Goal: Book appointment/travel/reservation

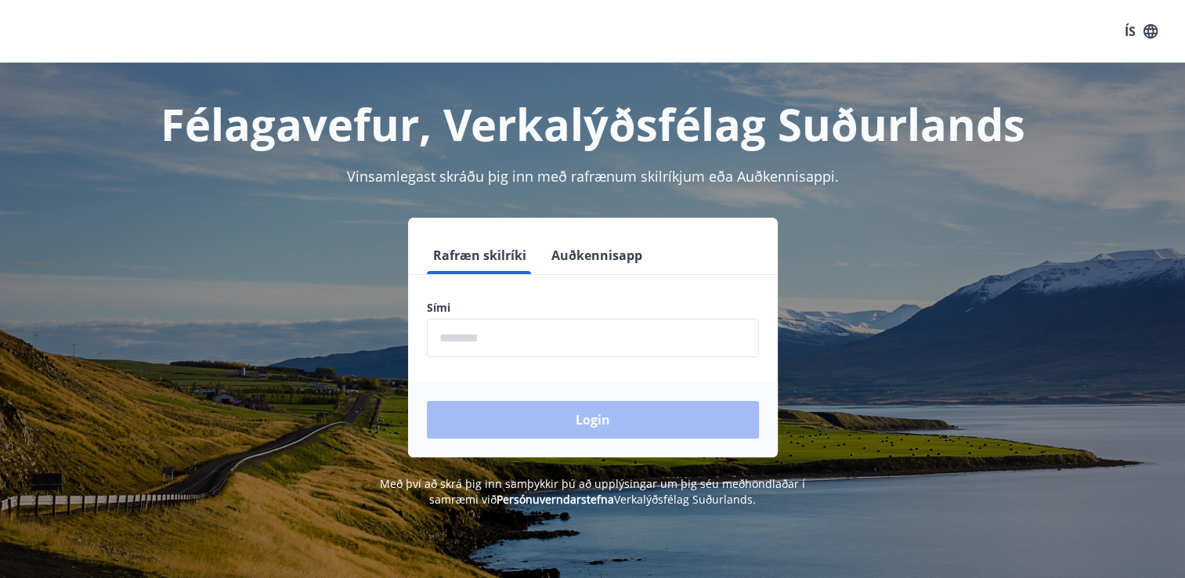
click at [468, 333] on input "phone" at bounding box center [593, 338] width 332 height 38
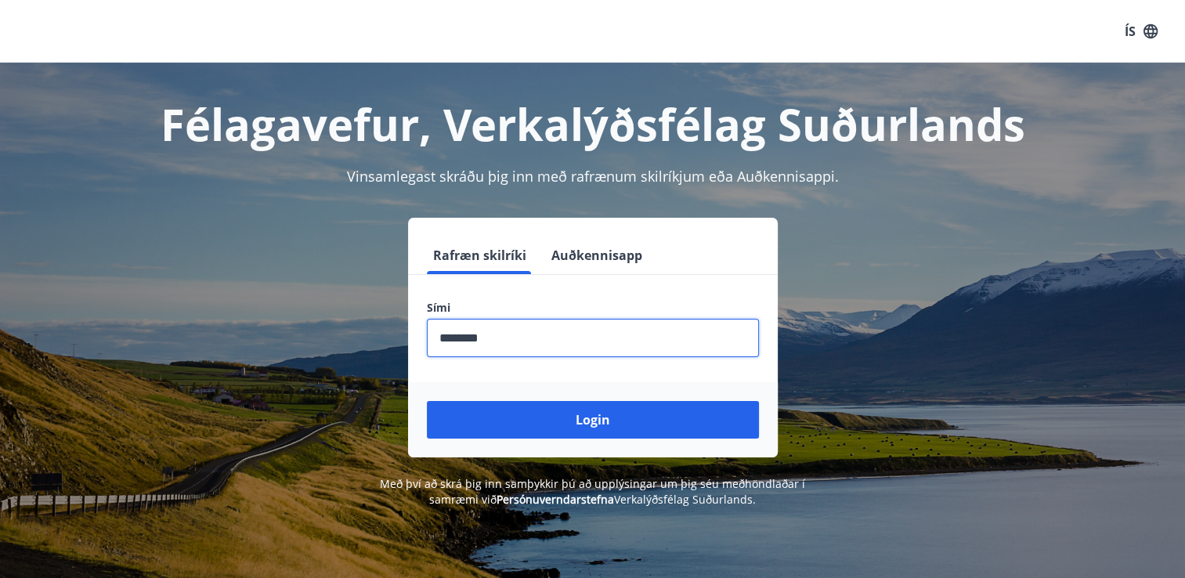
type input "********"
click at [427, 401] on button "Login" at bounding box center [593, 420] width 332 height 38
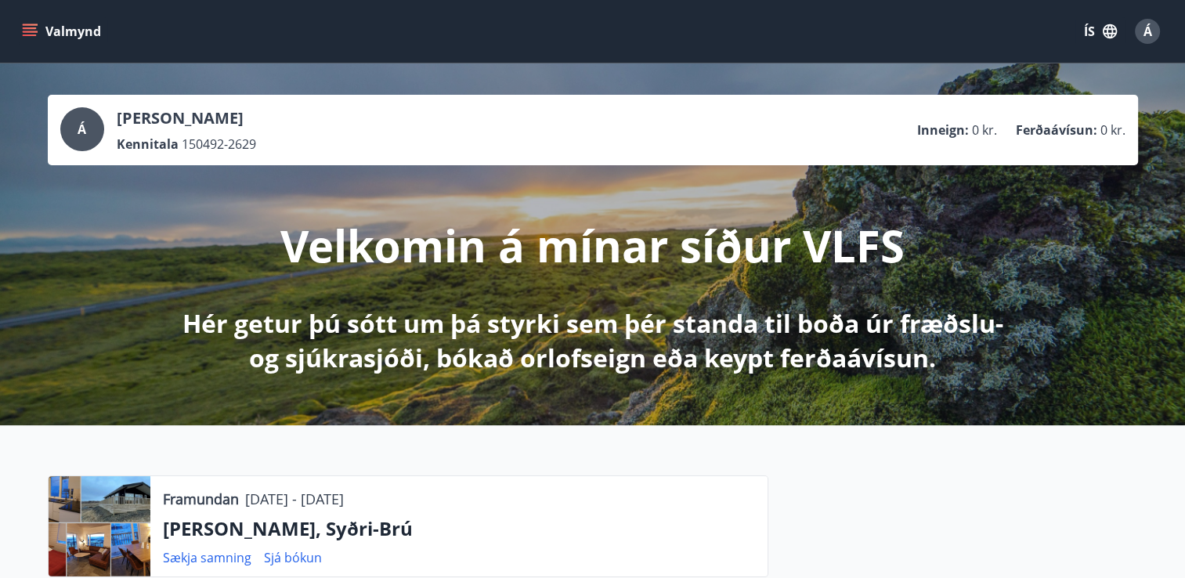
click at [35, 29] on icon "menu" at bounding box center [30, 31] width 16 height 16
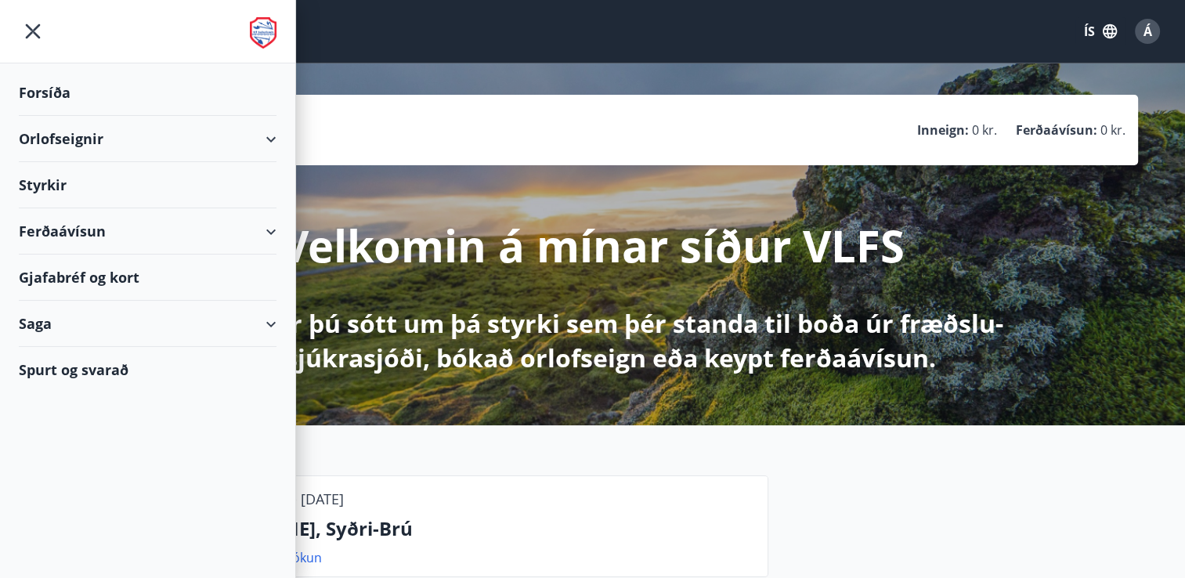
click at [88, 151] on div "Orlofseignir" at bounding box center [148, 139] width 258 height 46
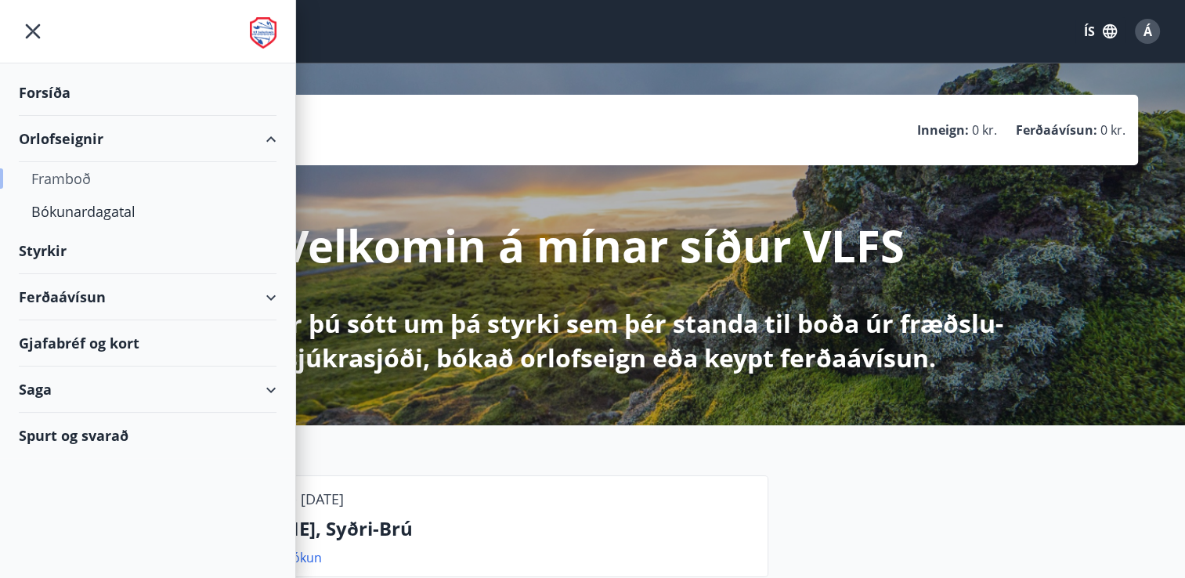
click at [90, 177] on div "Framboð" at bounding box center [147, 178] width 233 height 33
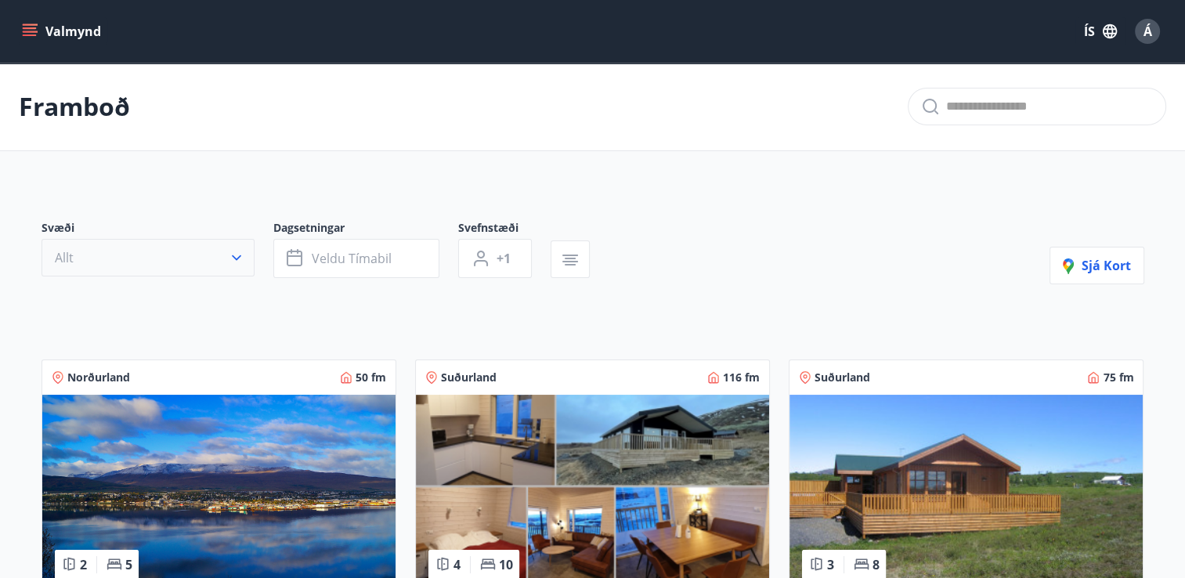
click at [247, 261] on button "Allt" at bounding box center [148, 258] width 213 height 38
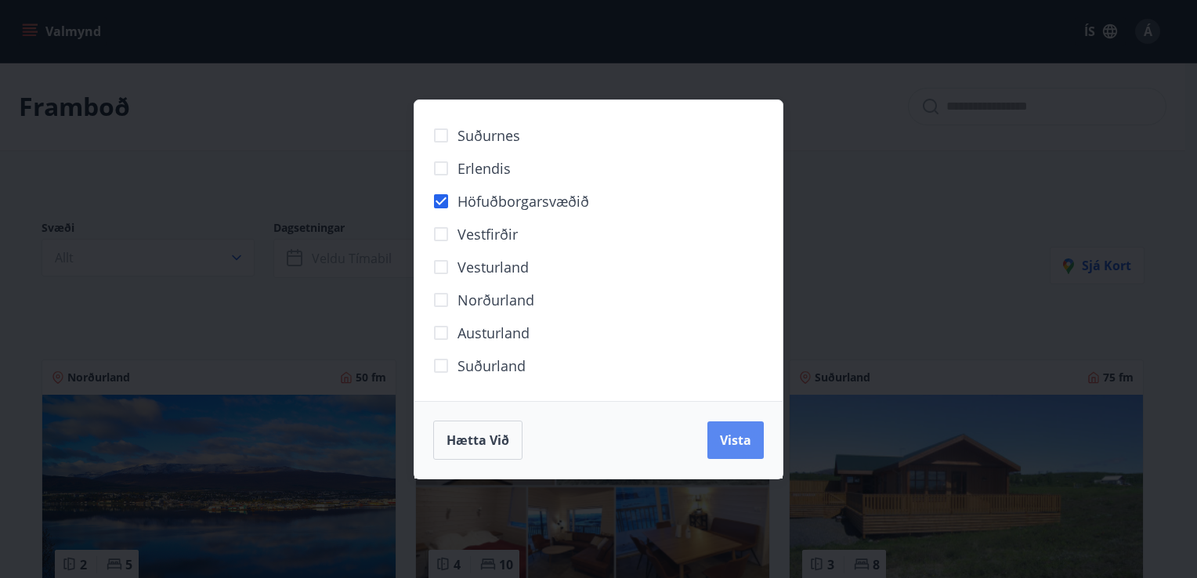
click at [739, 445] on span "Vista" at bounding box center [735, 440] width 31 height 17
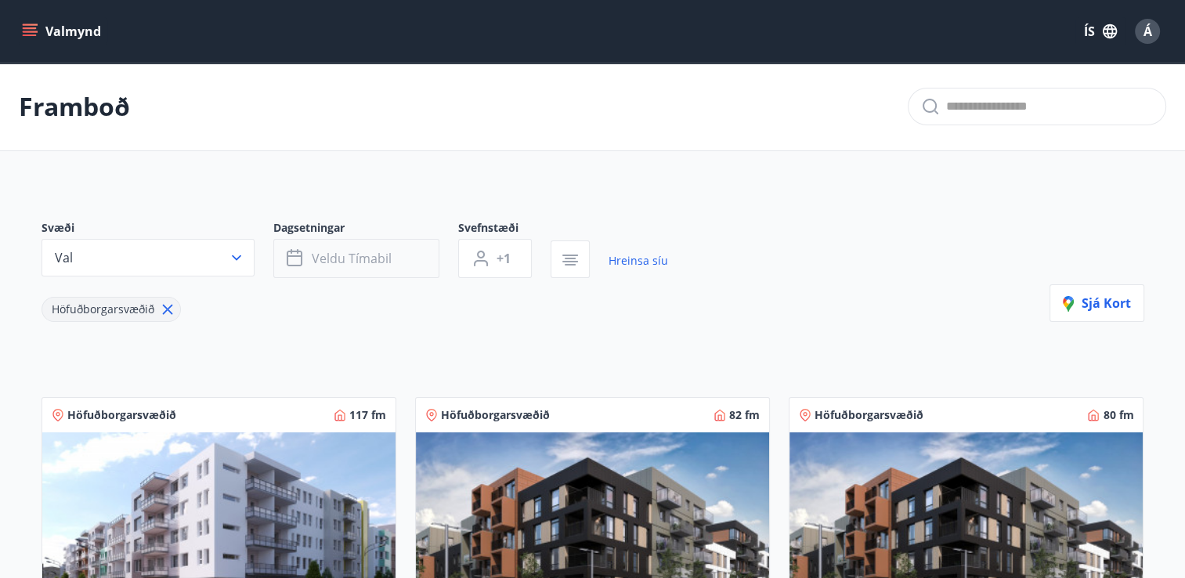
click at [348, 256] on span "Veldu tímabil" at bounding box center [352, 258] width 80 height 17
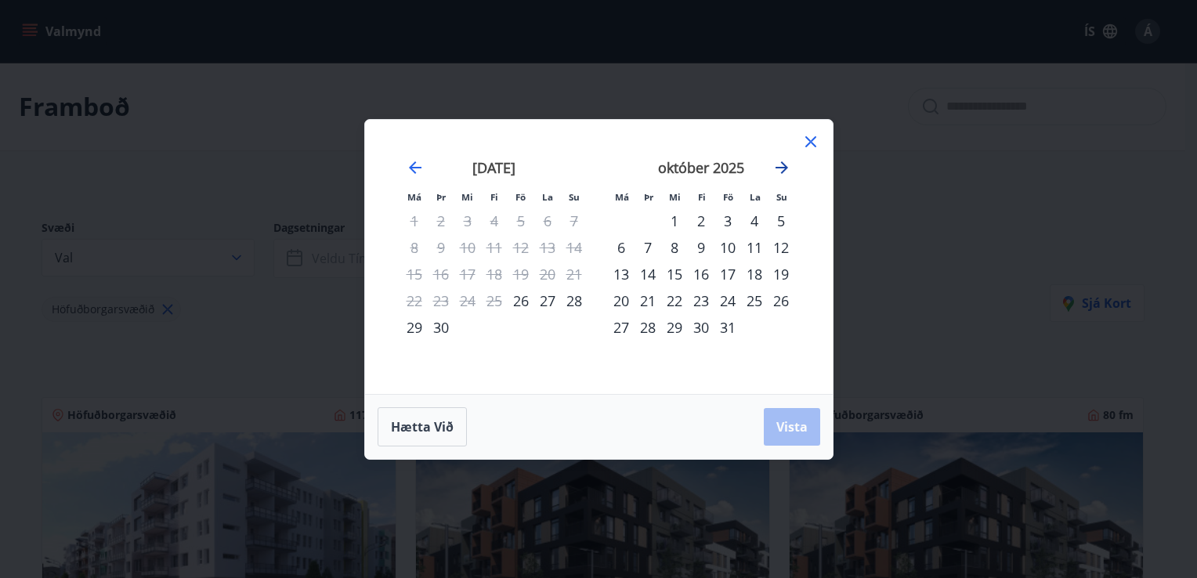
click at [778, 171] on icon "Move forward to switch to the next month." at bounding box center [781, 167] width 19 height 19
click at [673, 219] on div "3" at bounding box center [674, 221] width 27 height 27
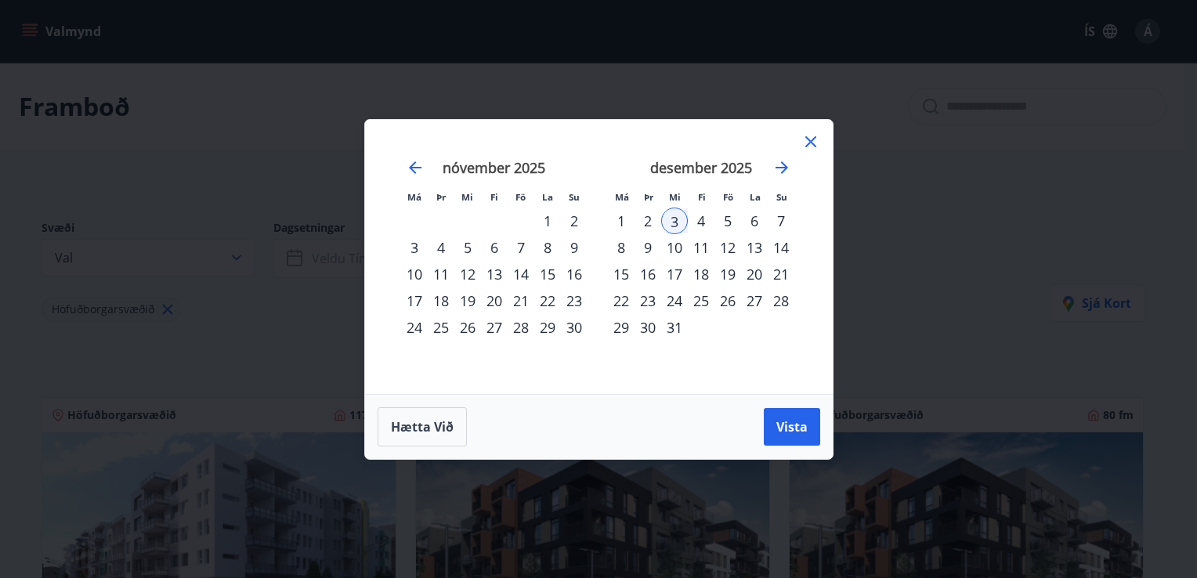
click at [616, 246] on div "8" at bounding box center [621, 247] width 27 height 27
click at [731, 222] on div "5" at bounding box center [727, 221] width 27 height 27
click at [625, 247] on div "8" at bounding box center [621, 247] width 27 height 27
click at [652, 245] on div "9" at bounding box center [647, 247] width 27 height 27
click at [620, 247] on div "8" at bounding box center [621, 247] width 27 height 27
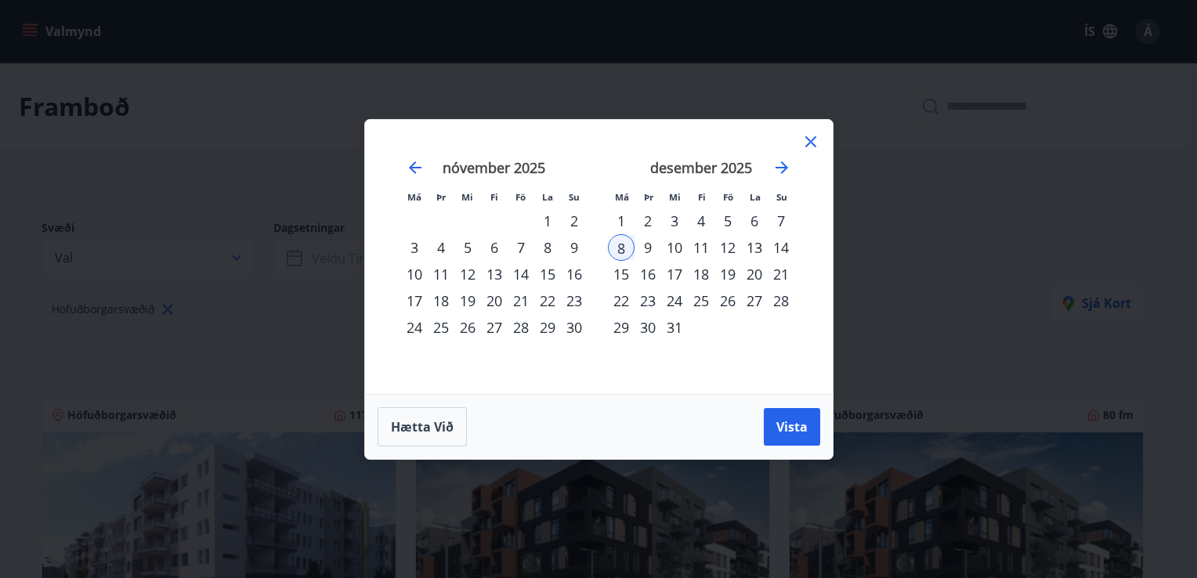
click at [655, 246] on div "9" at bounding box center [647, 247] width 27 height 27
click at [786, 425] on span "Vista" at bounding box center [791, 426] width 31 height 17
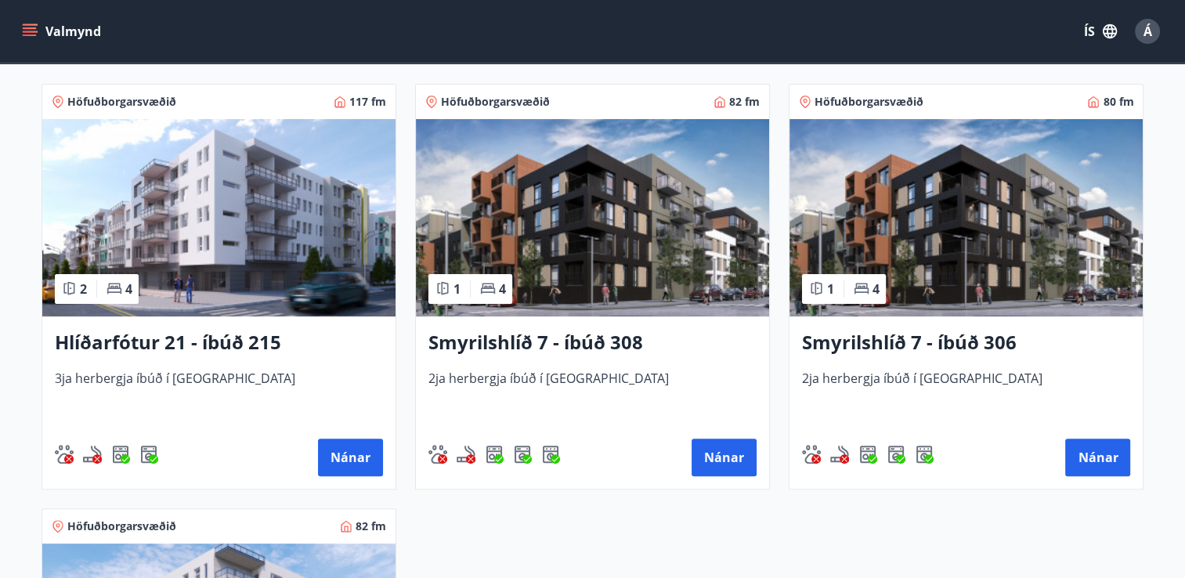
scroll to position [313, 0]
click at [535, 341] on h3 "Smyrilshlíð 7 - íbúð 308" at bounding box center [592, 343] width 328 height 28
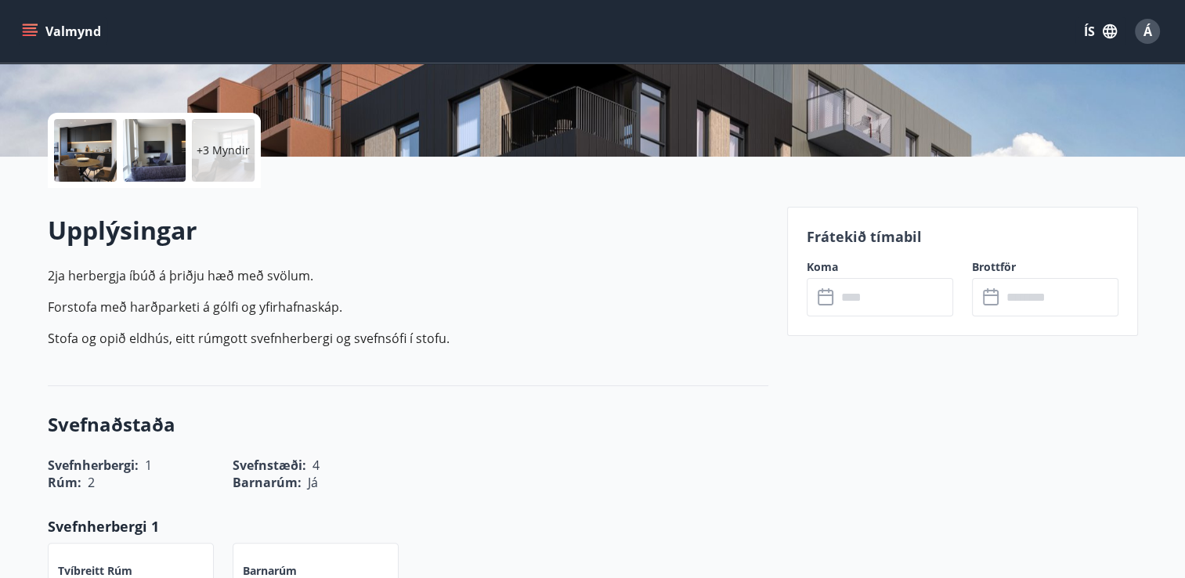
scroll to position [392, 0]
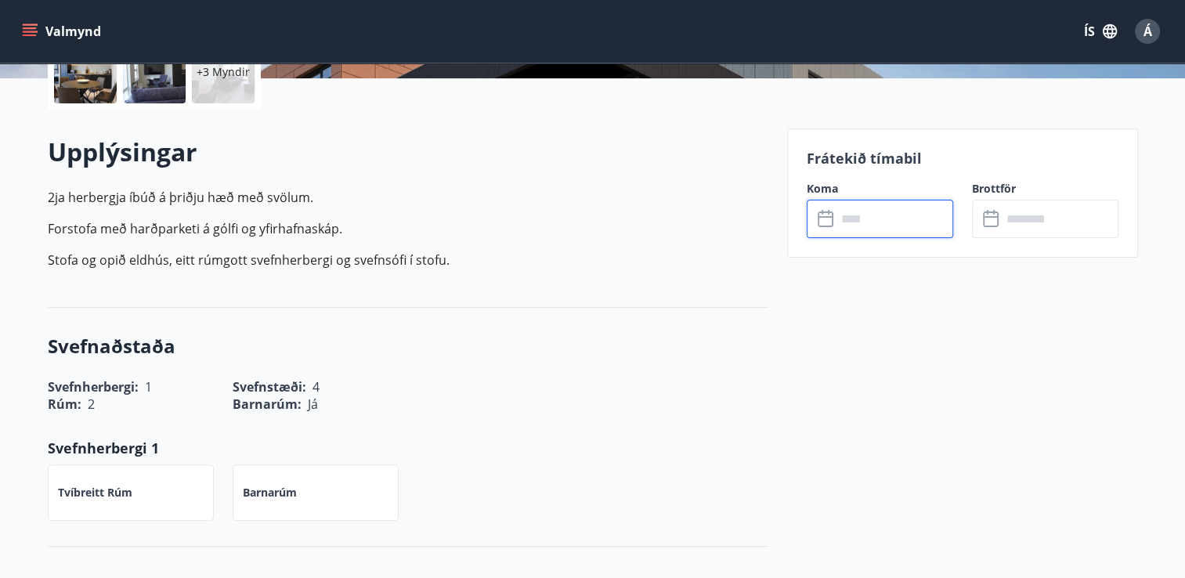
click at [855, 224] on input "text" at bounding box center [894, 219] width 117 height 38
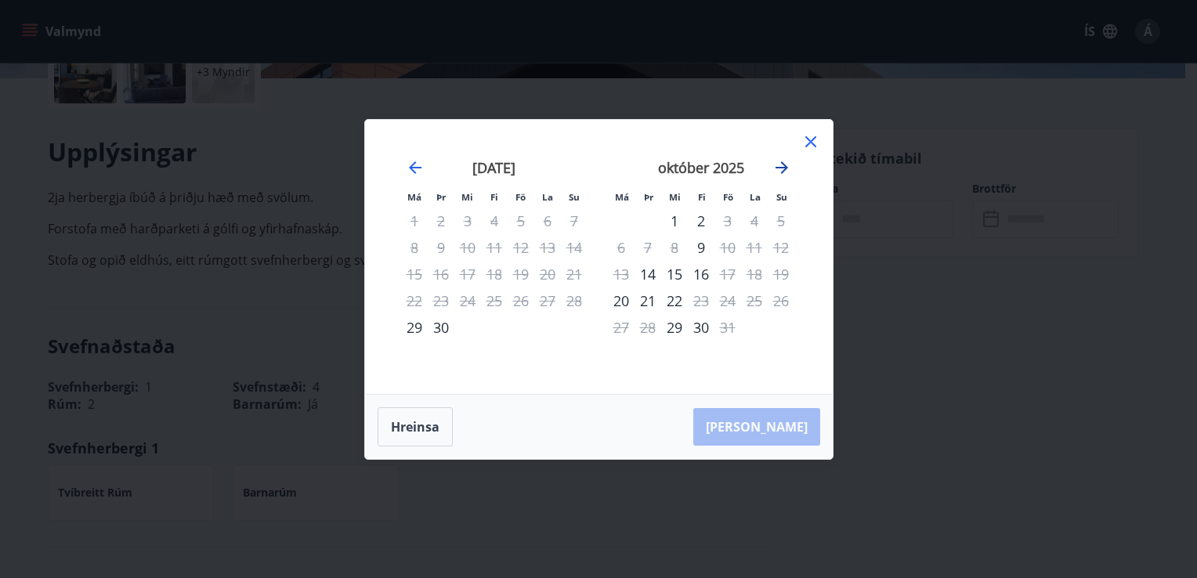
click at [775, 170] on icon "Move forward to switch to the next month." at bounding box center [781, 167] width 19 height 19
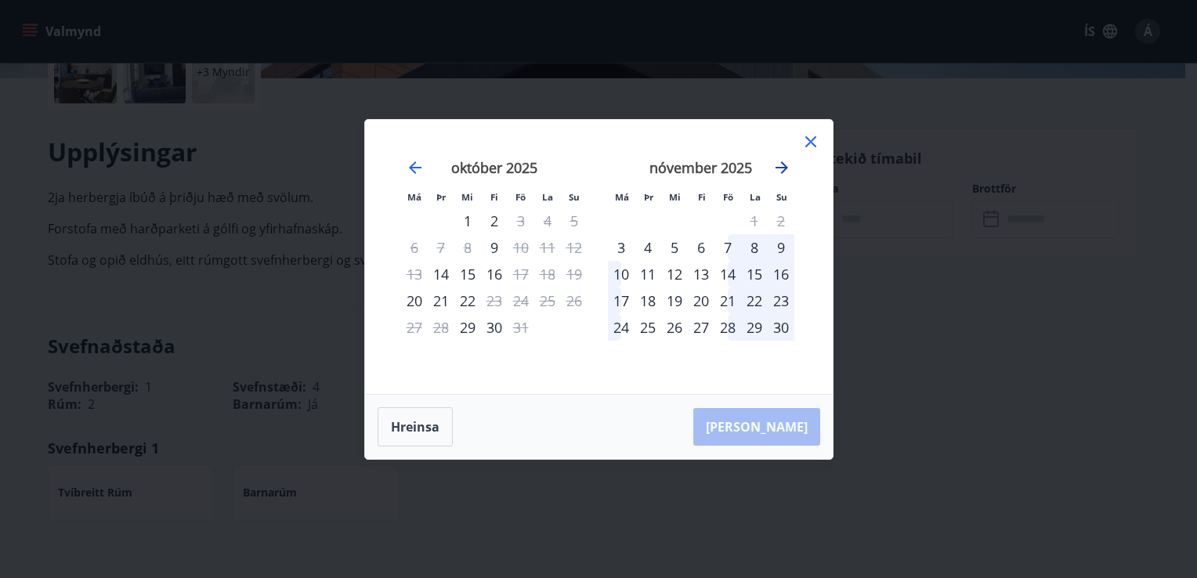
click at [775, 170] on icon "Move forward to switch to the next month." at bounding box center [781, 167] width 19 height 19
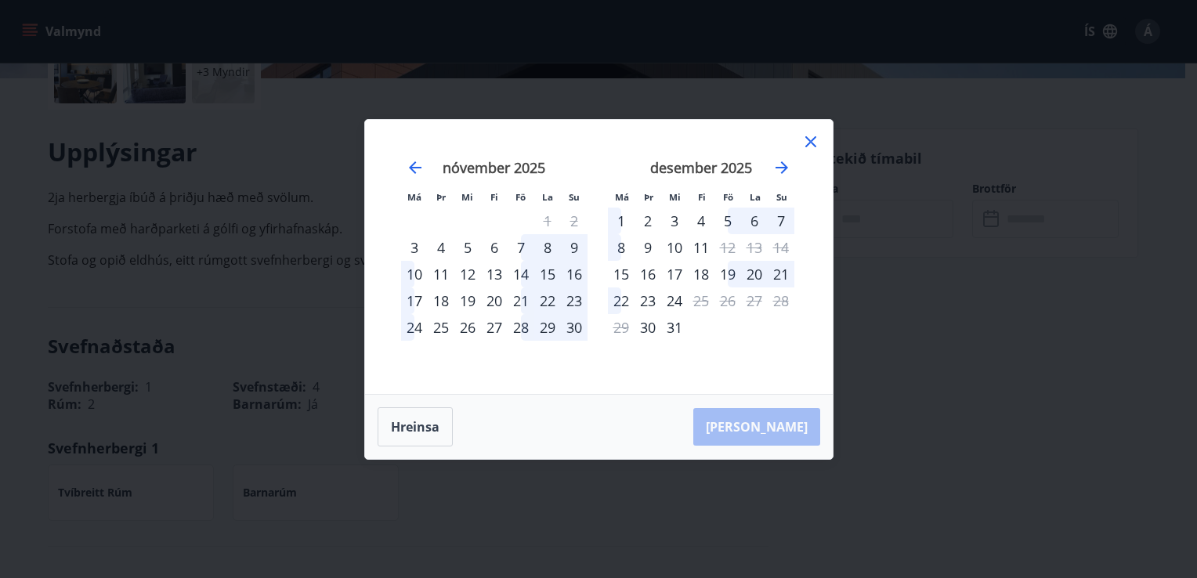
click at [1000, 354] on div "Má Þr Mi Fi Fö La Su Má Þr Mi Fi Fö La Su [DATE] 1 2 3 4 5 6 7 8 9 10 11 12 13 …" at bounding box center [598, 289] width 1197 height 578
